Goal: Information Seeking & Learning: Learn about a topic

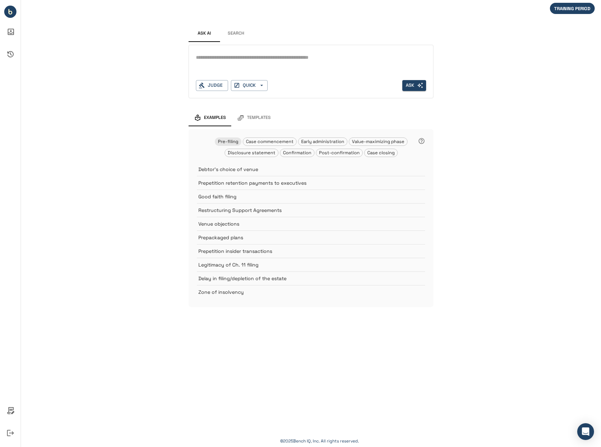
click at [253, 56] on textarea at bounding box center [311, 58] width 230 height 8
click at [235, 33] on button "Search" at bounding box center [235, 33] width 31 height 17
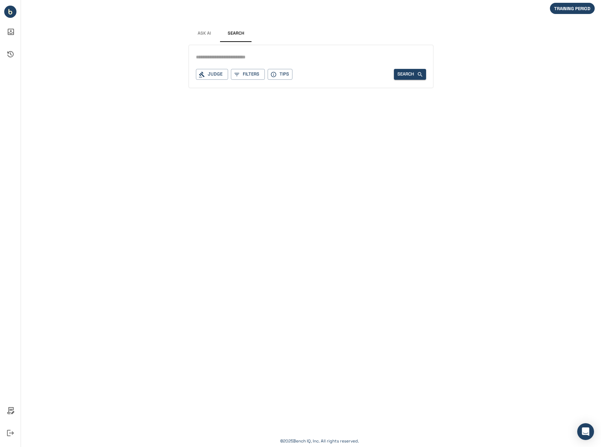
click at [241, 56] on input "text" at bounding box center [311, 57] width 230 height 10
type input "**********"
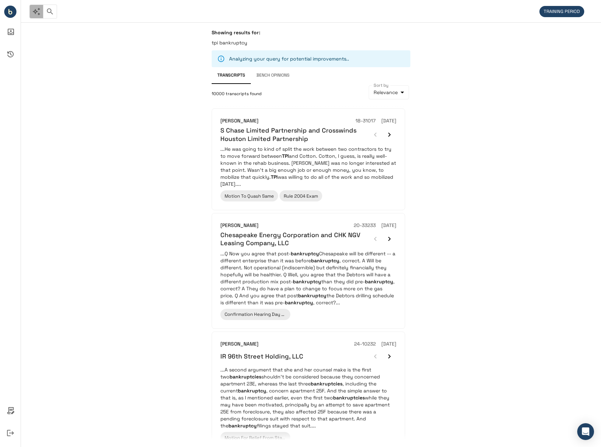
click at [39, 14] on icon "button" at bounding box center [37, 12] width 8 height 8
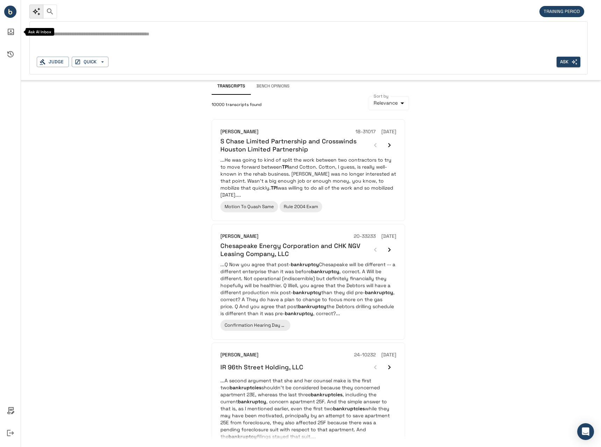
click at [14, 33] on icon "Ask AI Inbox" at bounding box center [11, 32] width 6 height 6
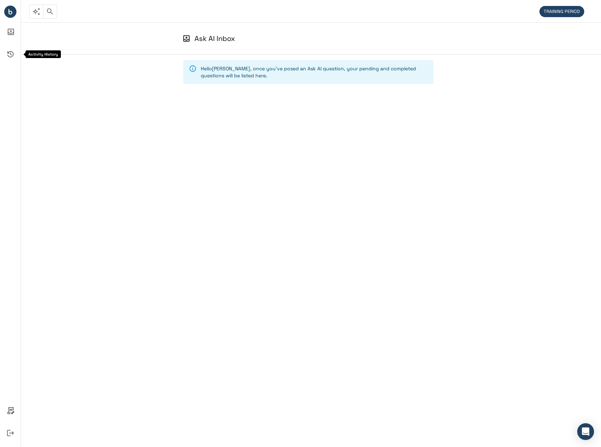
click at [11, 51] on icon "Activity History" at bounding box center [10, 54] width 17 height 17
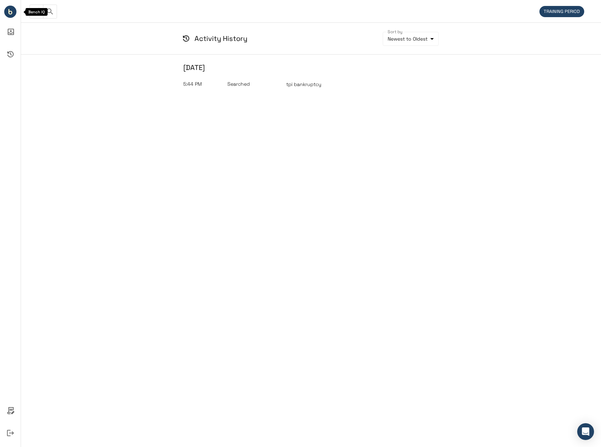
click at [7, 10] on circle "Bench IQ" at bounding box center [10, 12] width 12 height 12
